Goal: Task Accomplishment & Management: Use online tool/utility

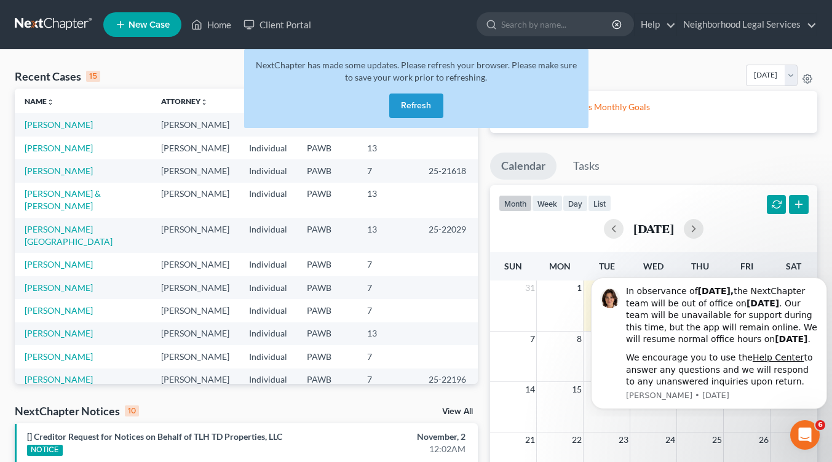
click at [414, 105] on button "Refresh" at bounding box center [416, 105] width 54 height 25
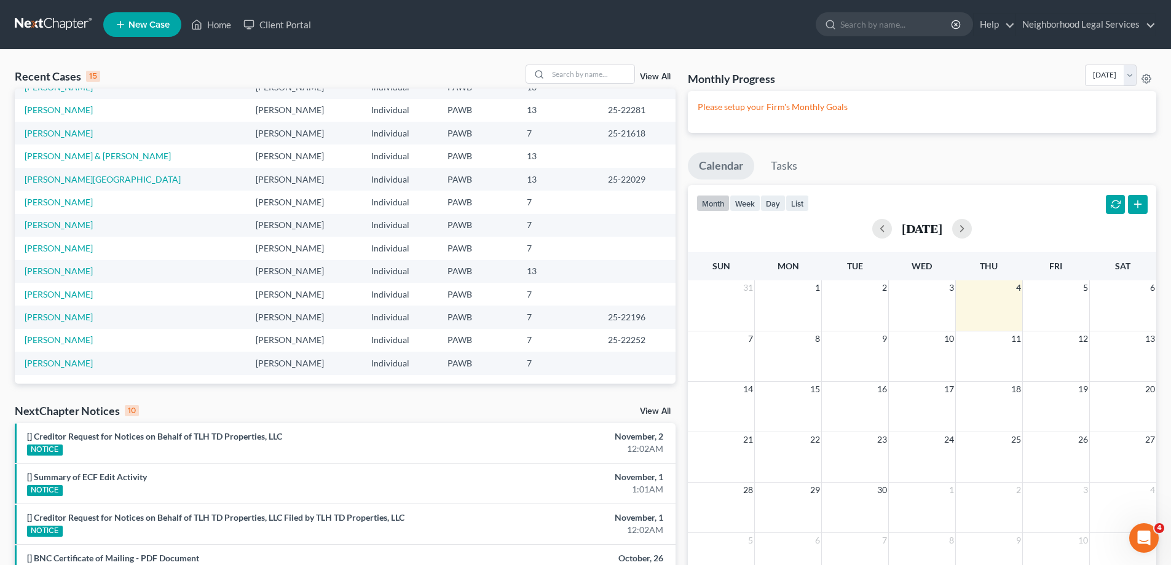
scroll to position [84, 0]
click at [65, 315] on link "[PERSON_NAME]" at bounding box center [59, 316] width 68 height 10
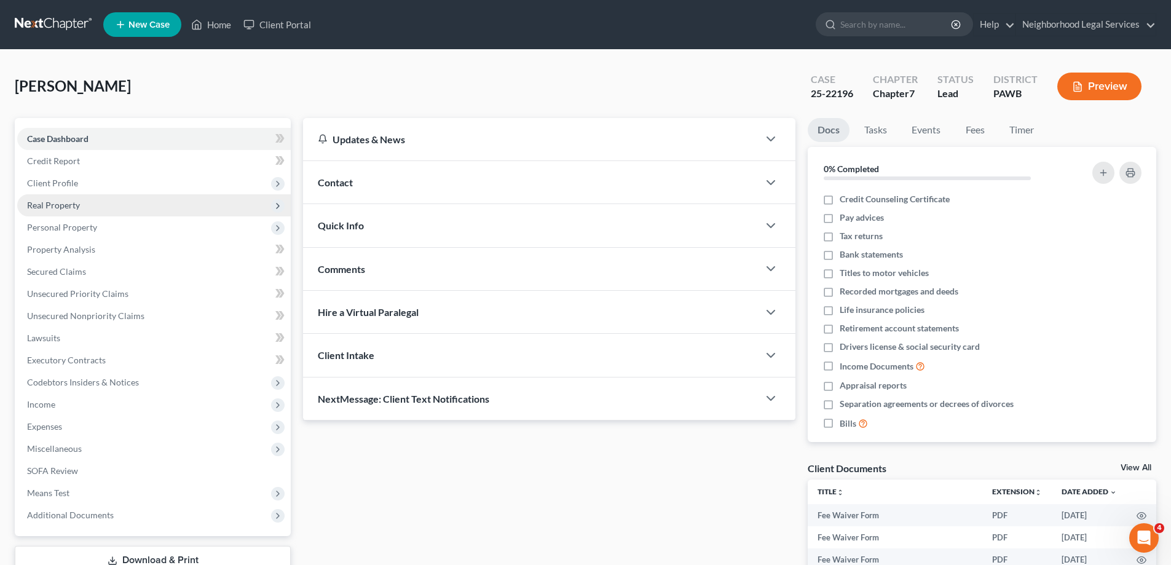
click at [245, 210] on span "Real Property" at bounding box center [154, 205] width 274 height 22
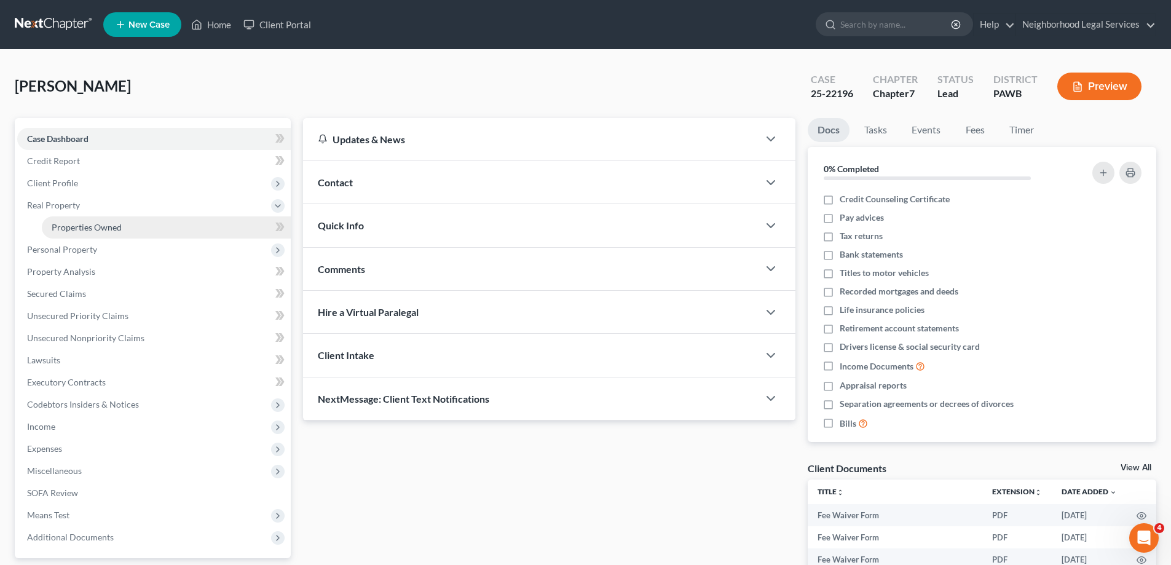
click at [266, 234] on link "Properties Owned" at bounding box center [166, 227] width 249 height 22
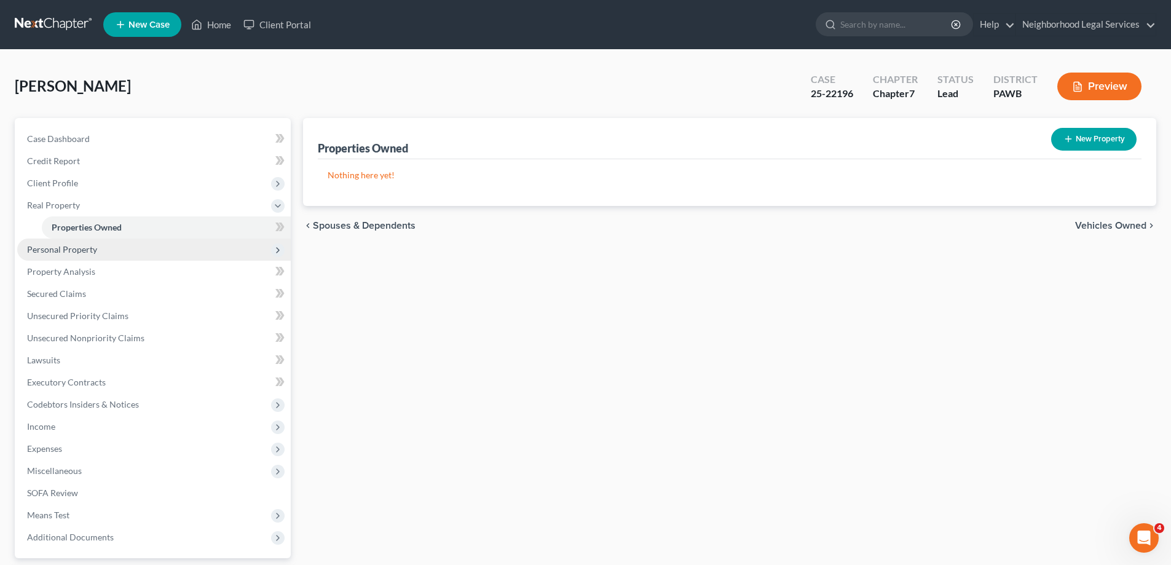
click at [184, 248] on span "Personal Property" at bounding box center [154, 250] width 274 height 22
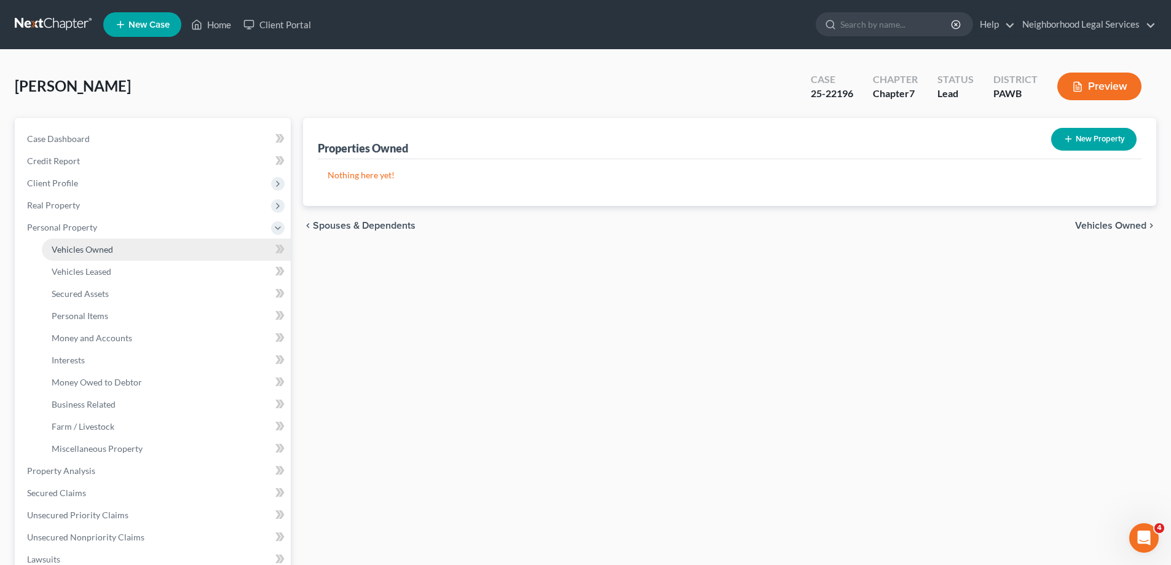
click at [169, 247] on link "Vehicles Owned" at bounding box center [166, 250] width 249 height 22
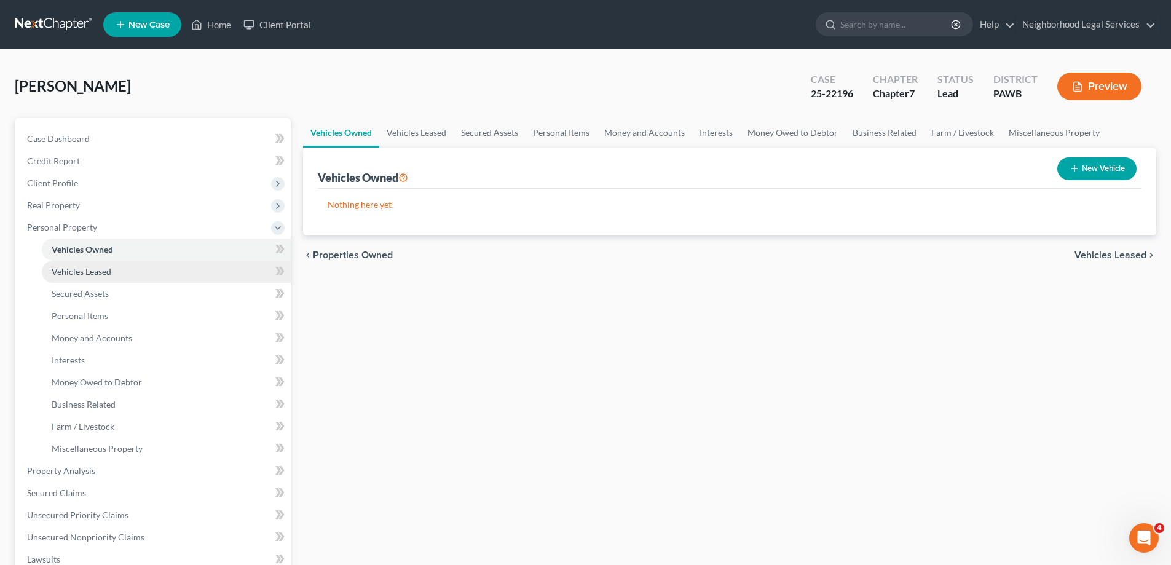
click at [170, 267] on link "Vehicles Leased" at bounding box center [166, 272] width 249 height 22
click at [161, 240] on link "Vehicles Owned" at bounding box center [166, 250] width 249 height 22
click at [165, 341] on link "Money and Accounts" at bounding box center [166, 338] width 249 height 22
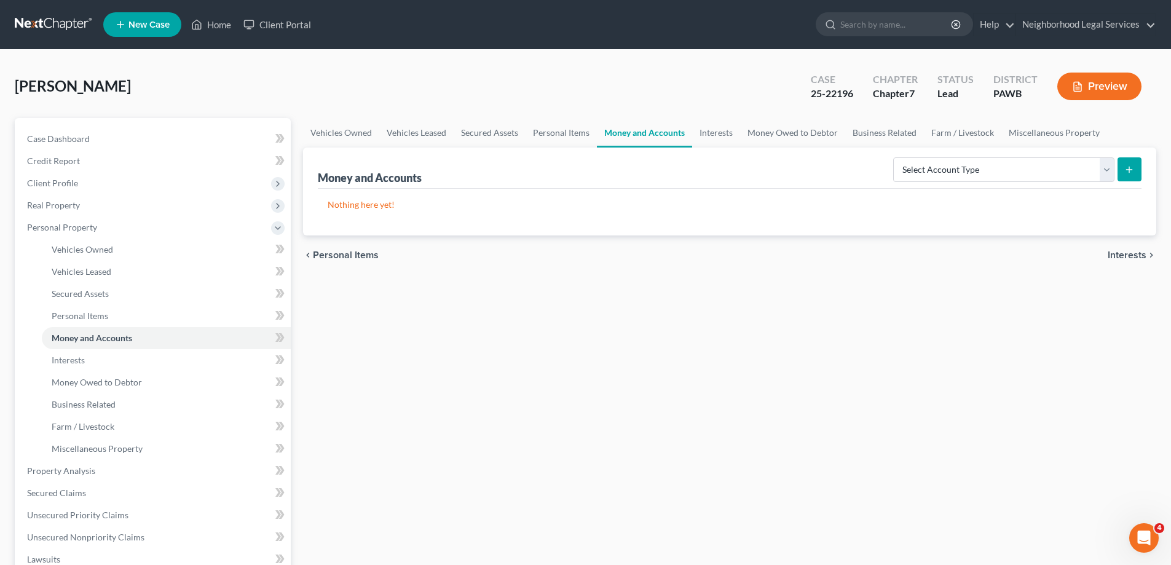
click at [58, 15] on link at bounding box center [54, 25] width 79 height 22
